Goal: Task Accomplishment & Management: Complete application form

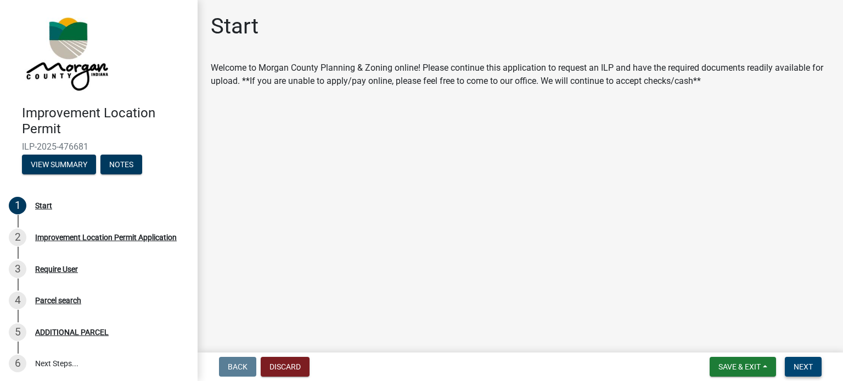
click at [802, 366] on span "Next" at bounding box center [803, 367] width 19 height 9
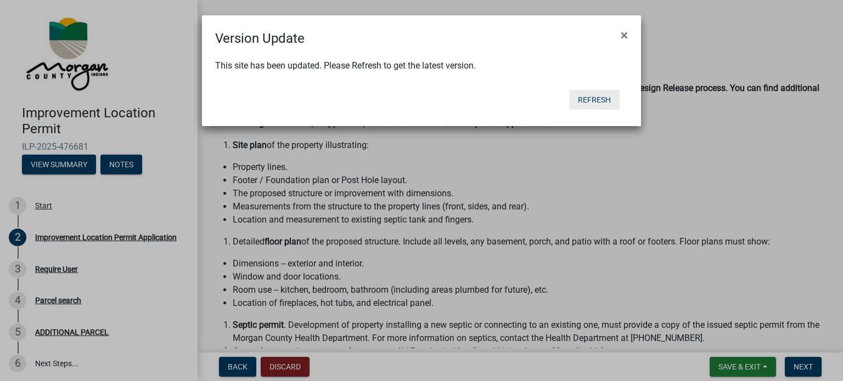
click at [593, 98] on button "Refresh" at bounding box center [594, 100] width 50 height 20
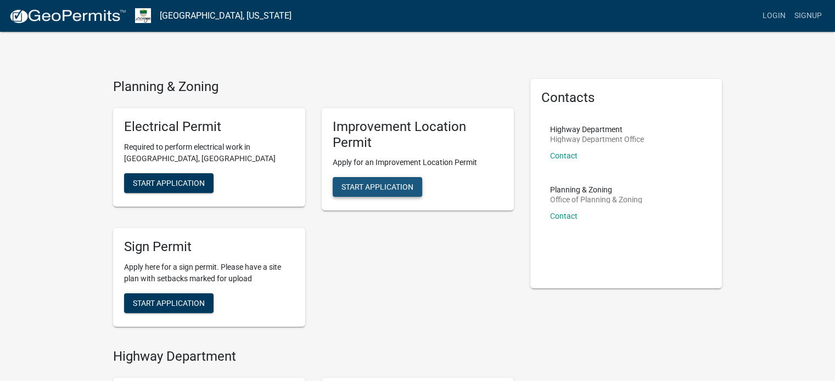
click at [374, 192] on button "Start Application" at bounding box center [377, 187] width 89 height 20
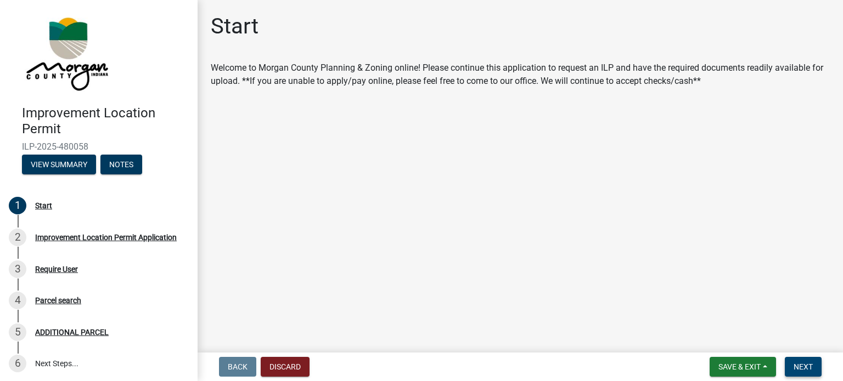
click at [812, 366] on button "Next" at bounding box center [803, 367] width 37 height 20
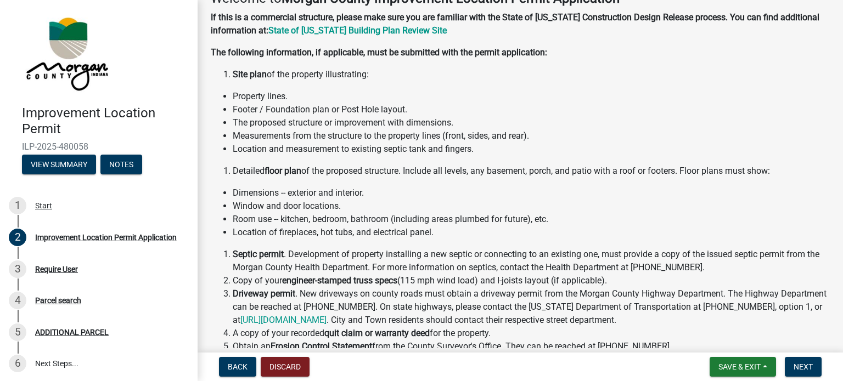
scroll to position [55, 0]
